Goal: Navigation & Orientation: Find specific page/section

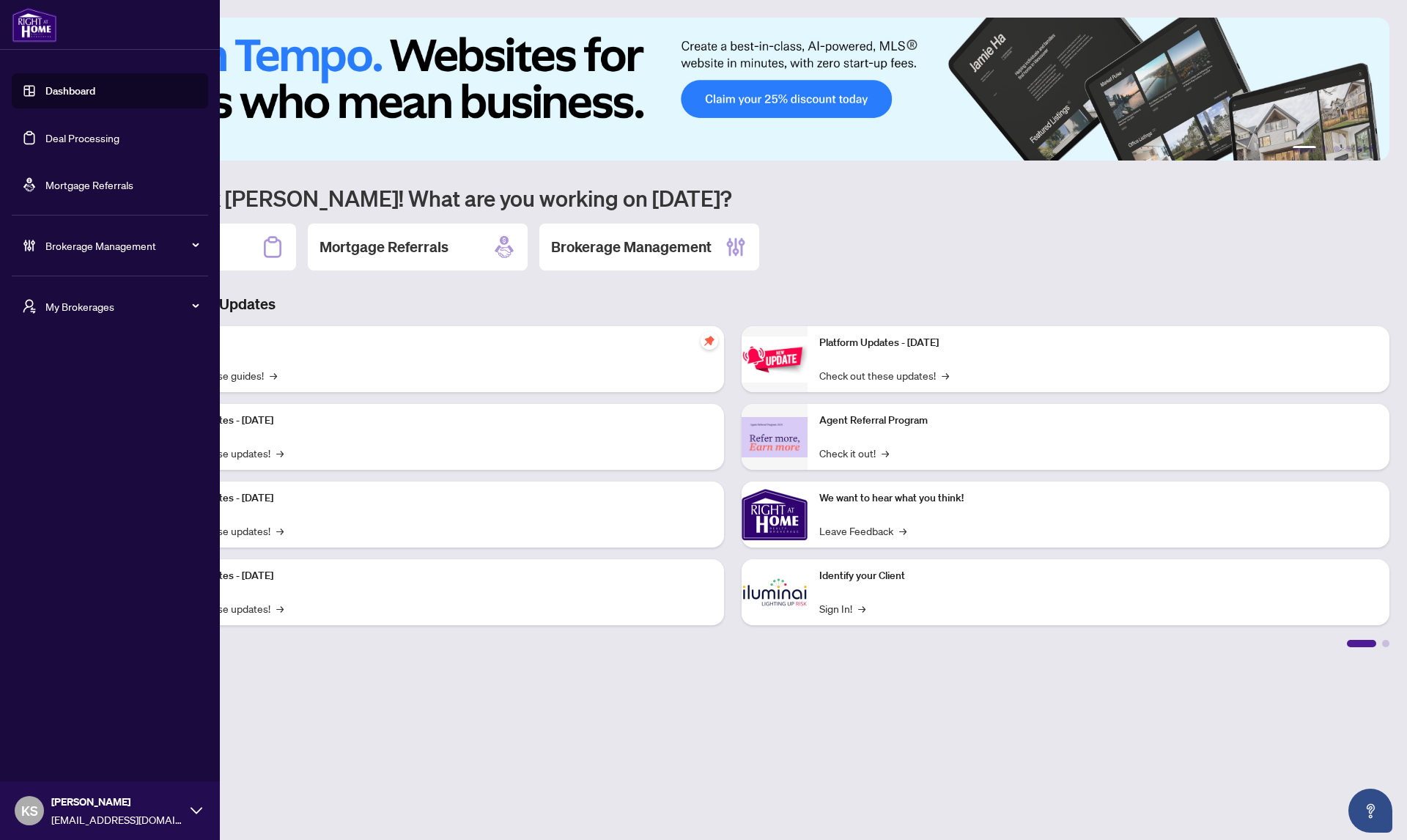
click at [59, 302] on span "My Brokerages" at bounding box center [121, 306] width 152 height 16
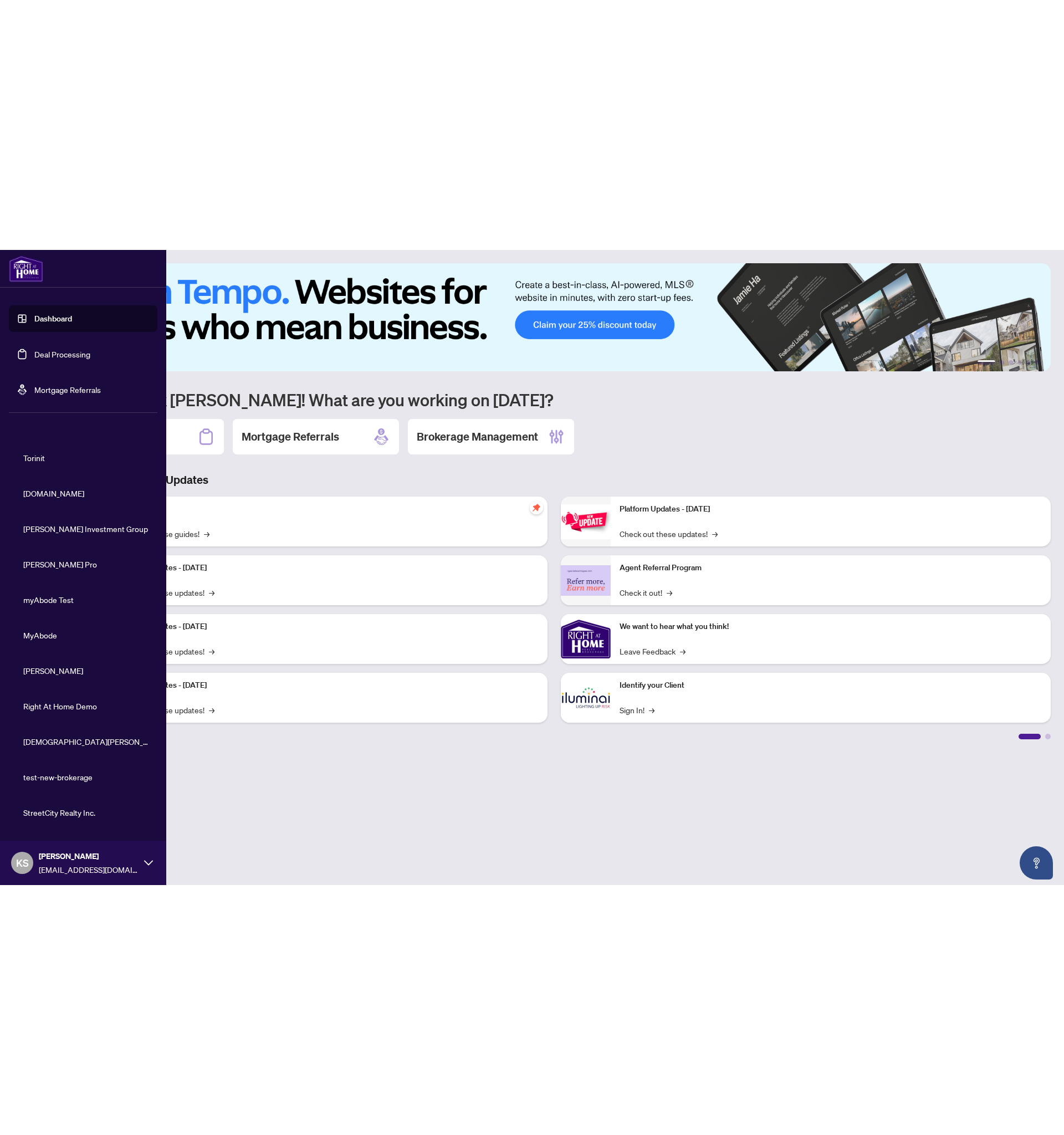
scroll to position [102, 0]
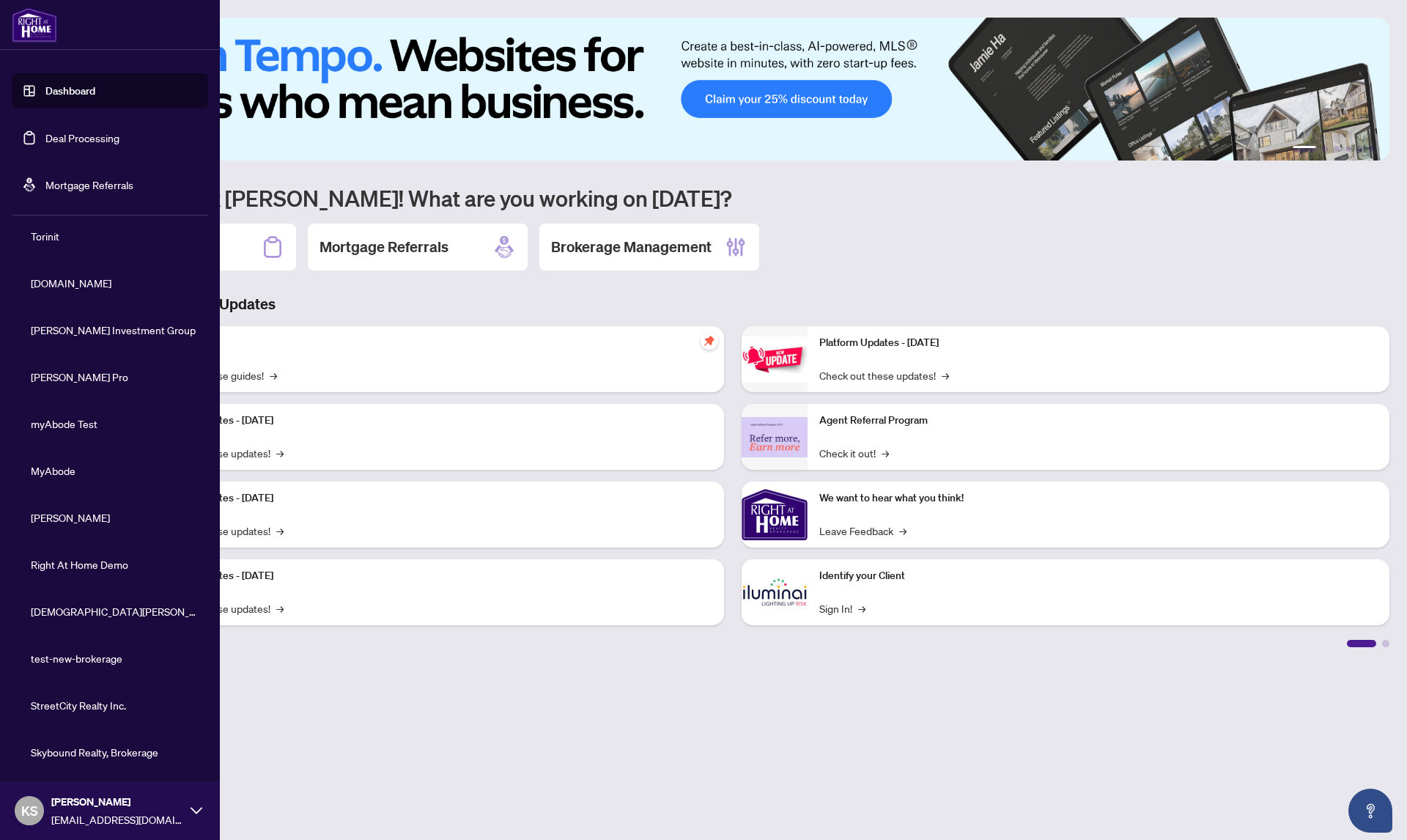
click at [84, 565] on span "Right At Home Demo" at bounding box center [115, 564] width 167 height 16
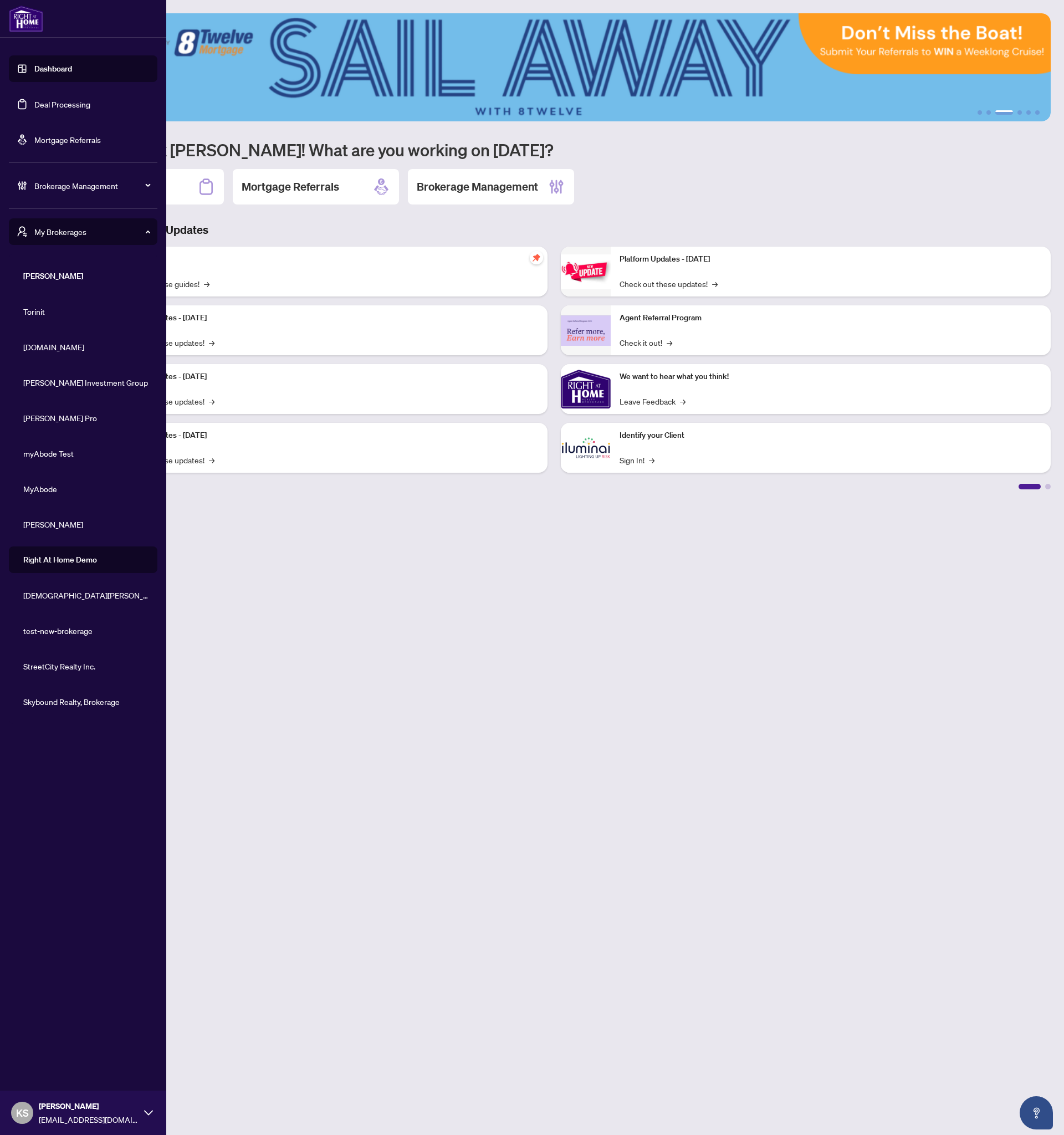
scroll to position [0, 0]
